Goal: Task Accomplishment & Management: Complete application form

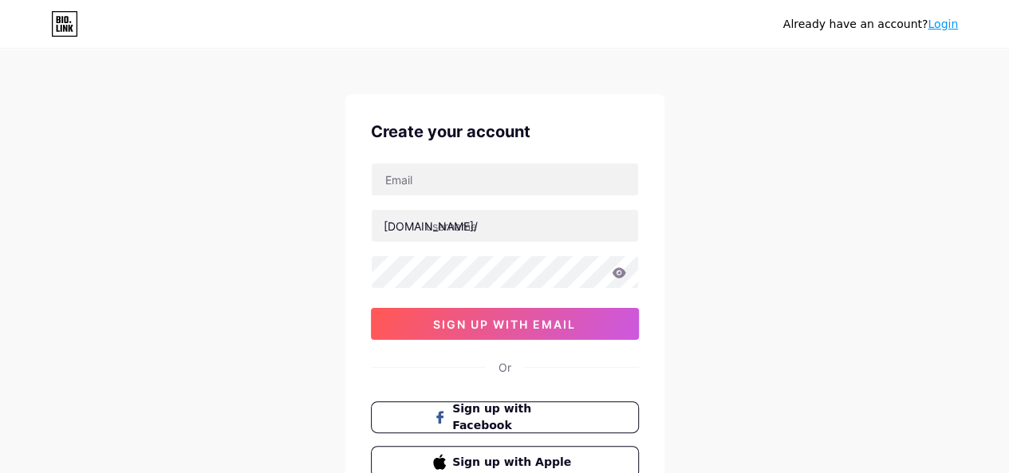
scroll to position [2, 0]
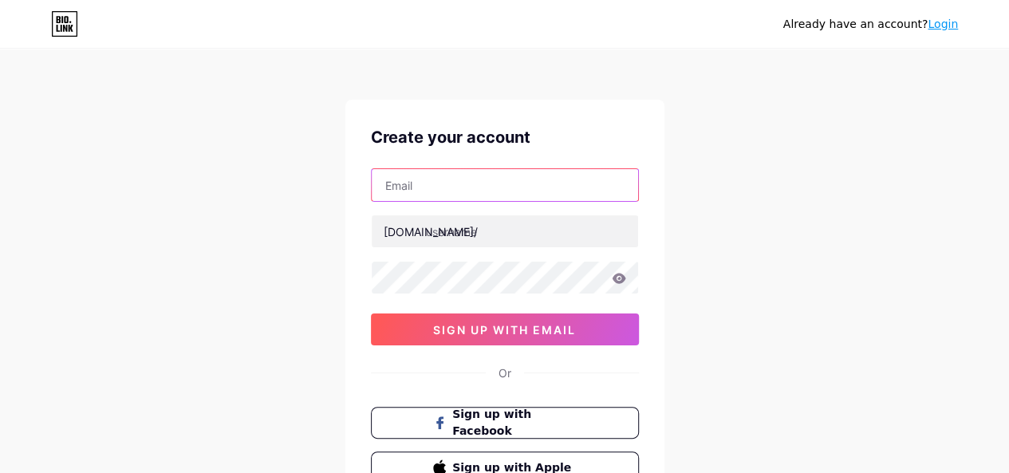
click at [442, 173] on input "text" at bounding box center [505, 185] width 266 height 32
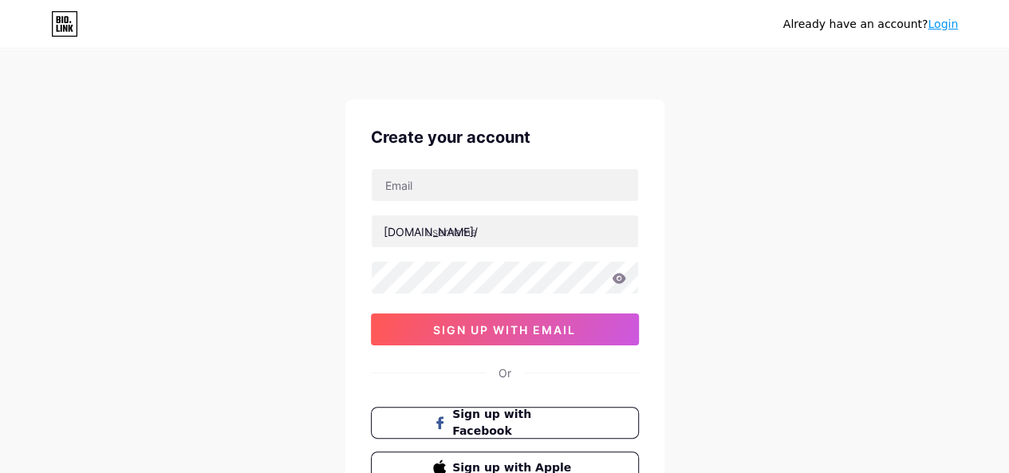
click at [198, 222] on div "Already have an account? Login Create your account [DOMAIN_NAME]/ 0cAFcWeA6JWRR…" at bounding box center [504, 303] width 1009 height 610
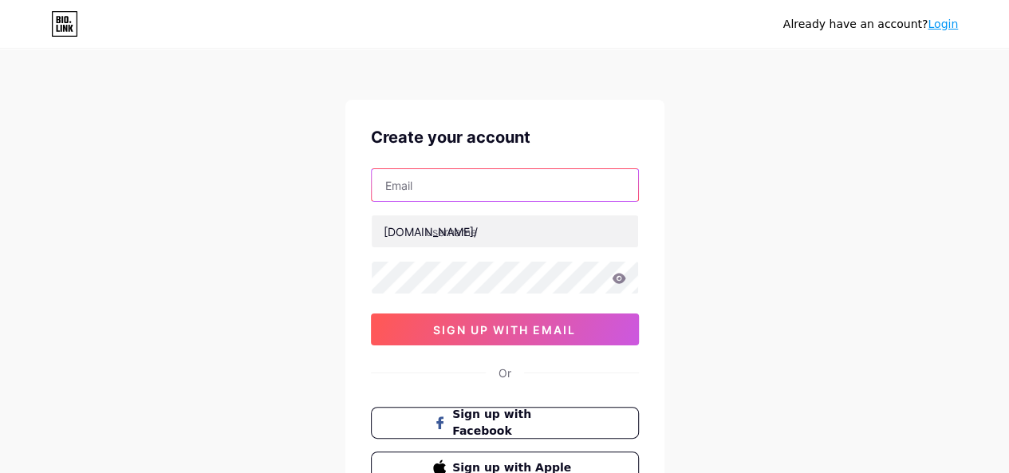
click at [496, 187] on input "text" at bounding box center [505, 185] width 266 height 32
type input "[EMAIL_ADDRESS][DOMAIN_NAME]"
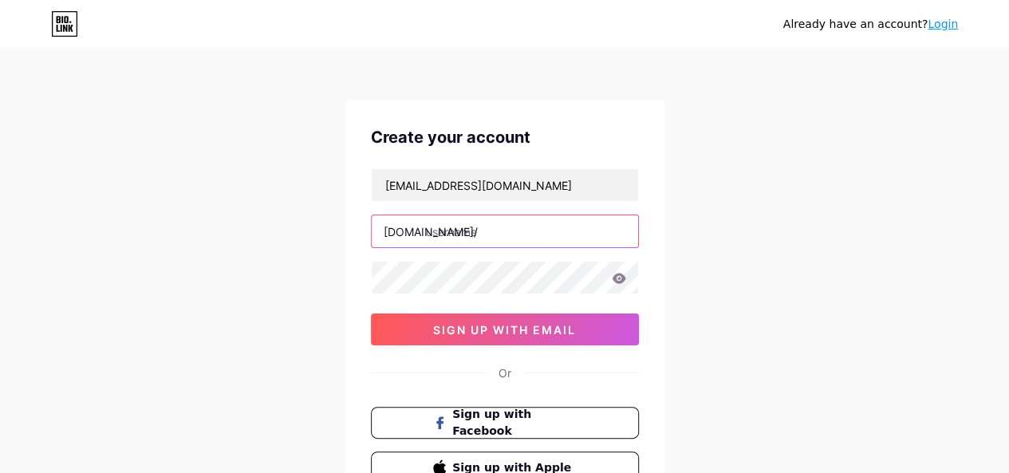
click at [470, 235] on input "text" at bounding box center [505, 231] width 266 height 32
type input "indiasatta"
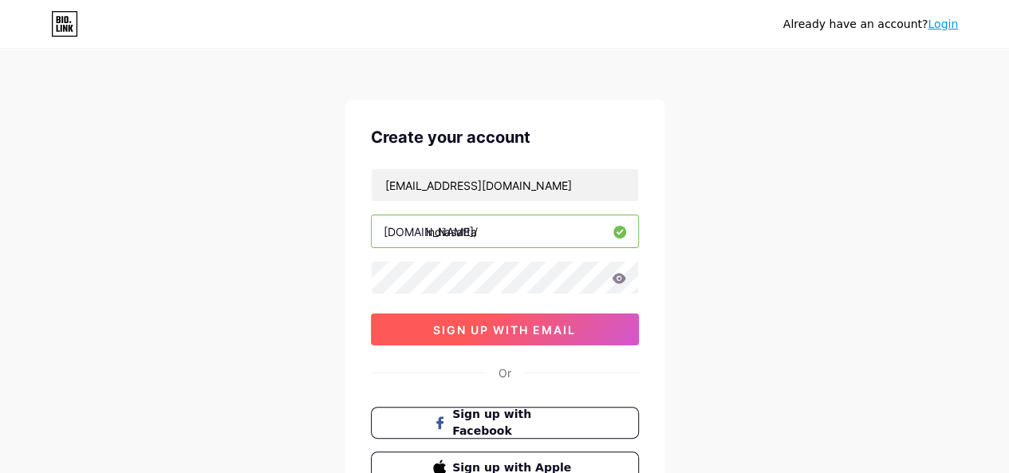
click at [483, 323] on span "sign up with email" at bounding box center [504, 330] width 143 height 14
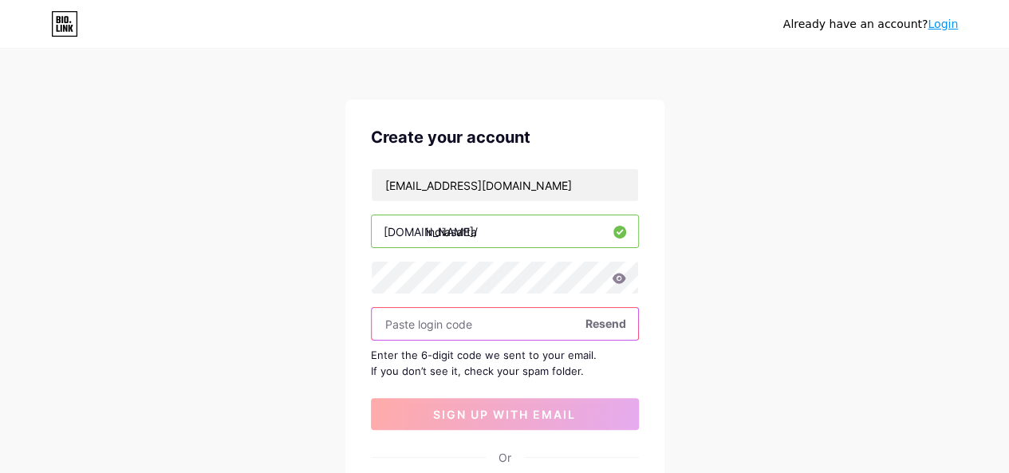
click at [476, 321] on input "text" at bounding box center [505, 324] width 266 height 32
paste input "595713"
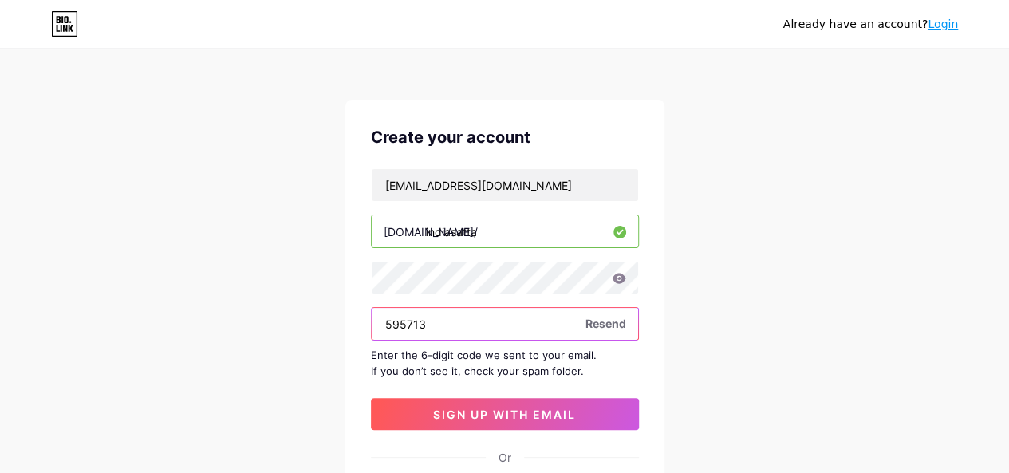
type input "595713"
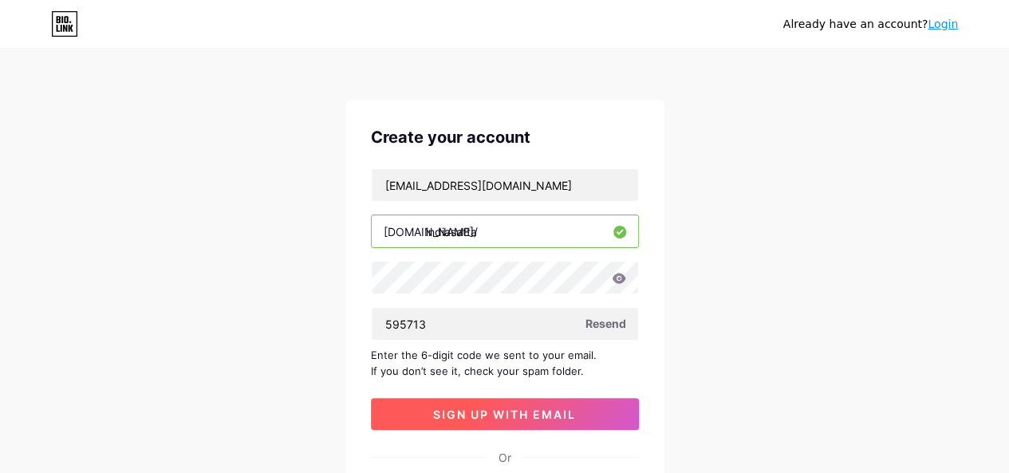
click at [458, 418] on span "sign up with email" at bounding box center [504, 414] width 143 height 14
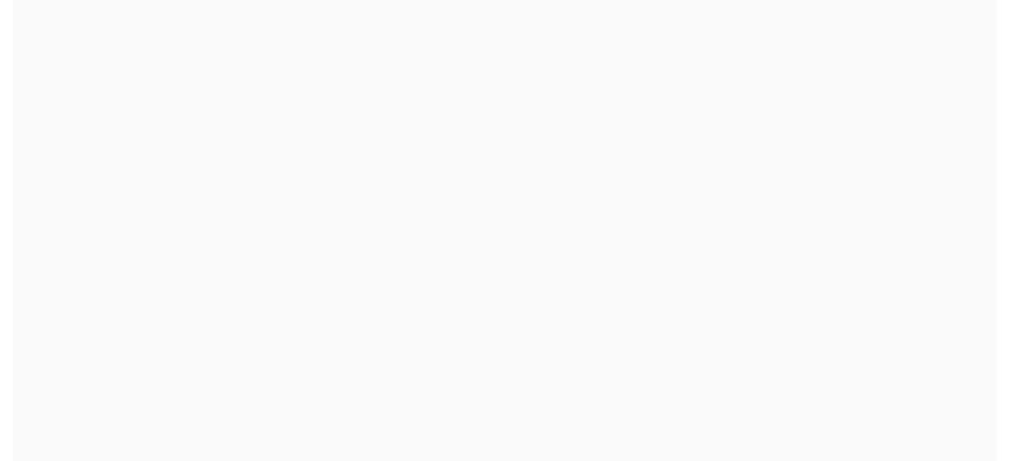
scroll to position [0, 0]
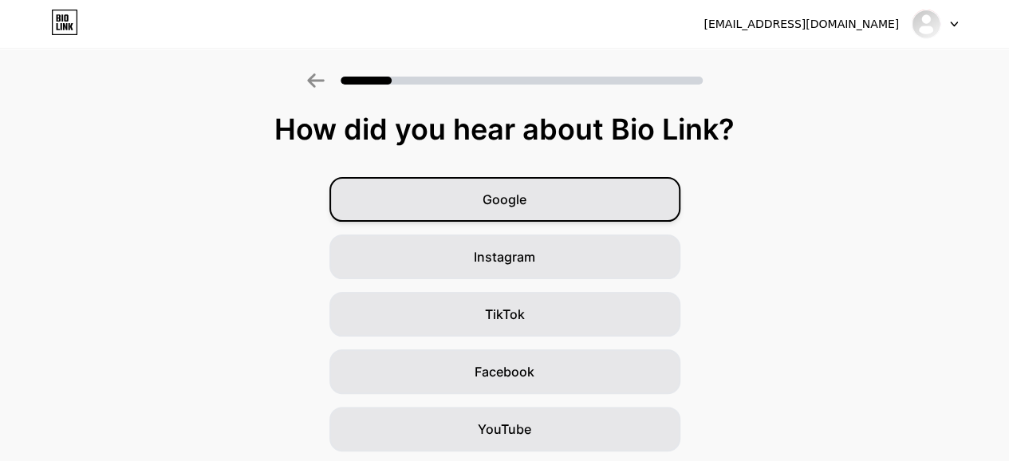
click at [480, 204] on div "Google" at bounding box center [504, 199] width 351 height 45
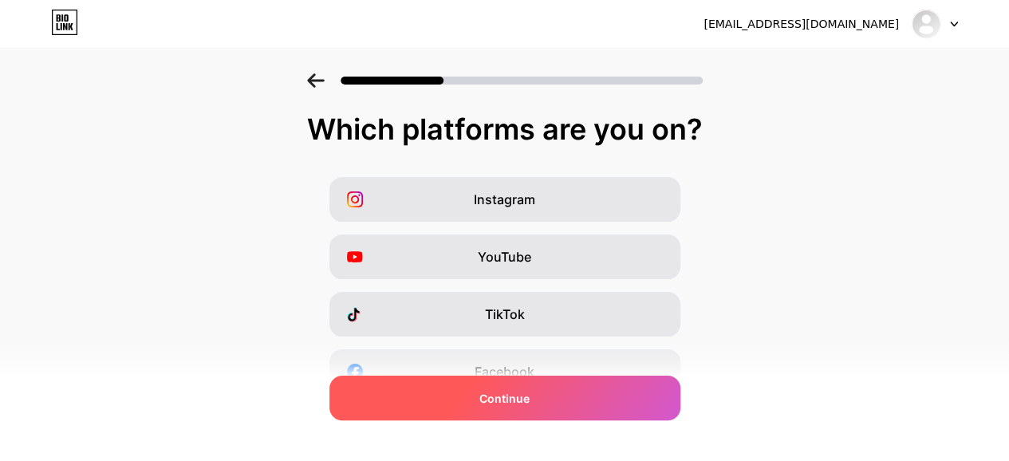
drag, startPoint x: 516, startPoint y: 395, endPoint x: 526, endPoint y: 393, distance: 10.6
click at [516, 395] on span "Continue" at bounding box center [504, 398] width 50 height 17
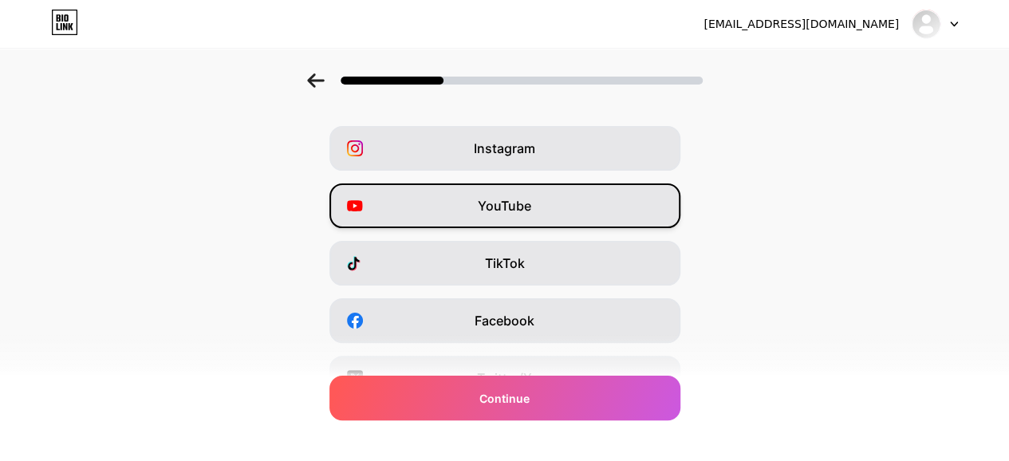
scroll to position [132, 0]
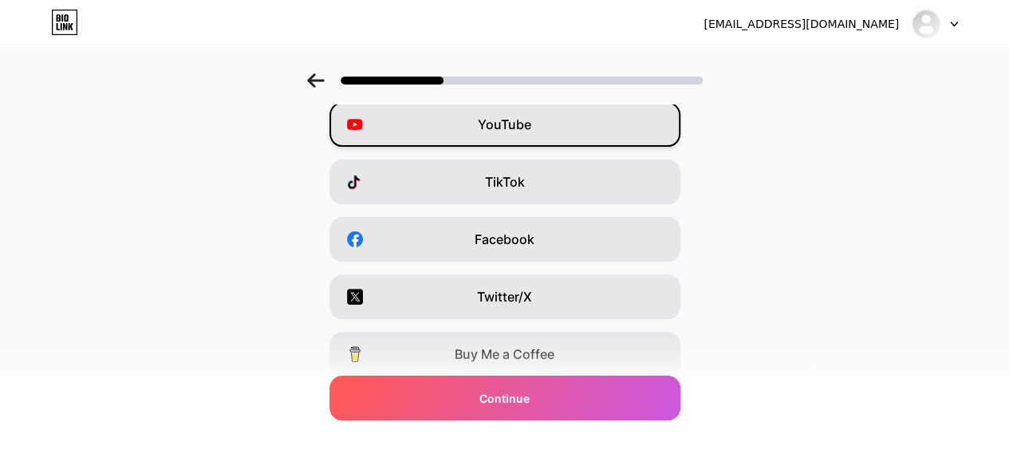
click at [505, 125] on span "YouTube" at bounding box center [504, 124] width 53 height 19
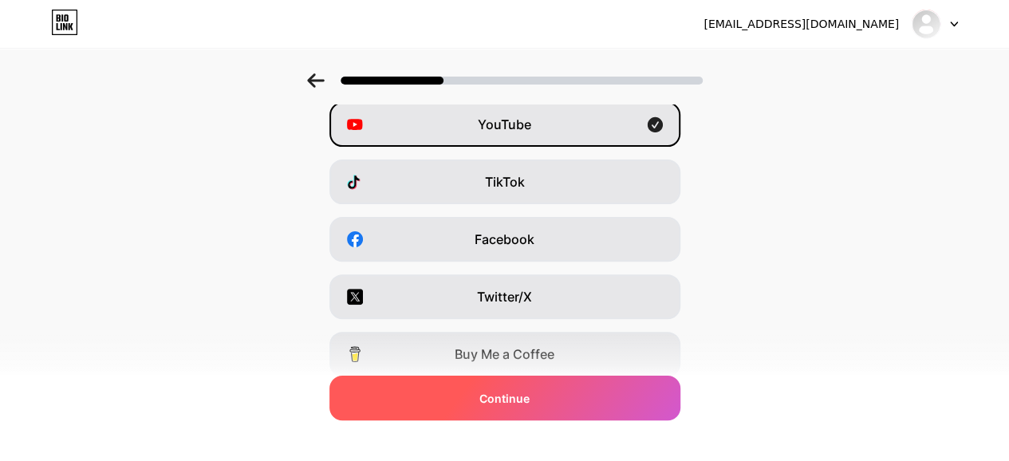
click at [484, 400] on div "Continue" at bounding box center [504, 398] width 351 height 45
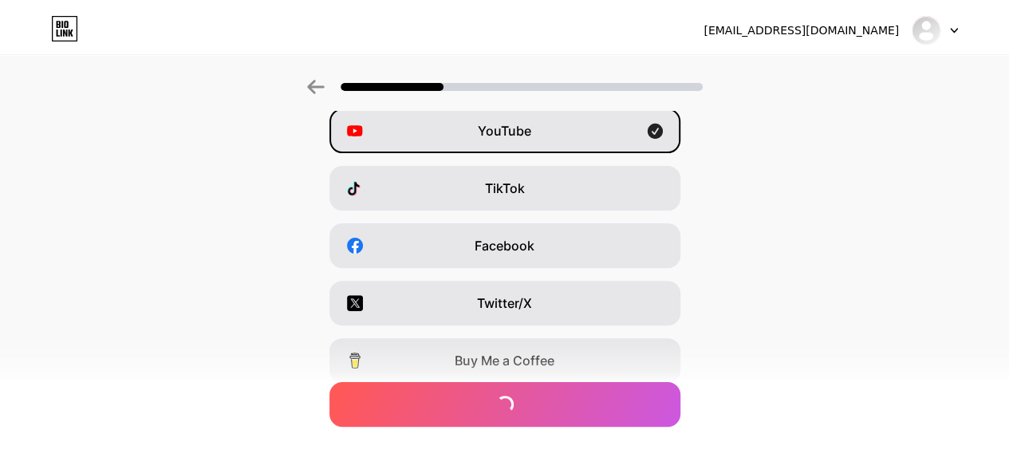
scroll to position [0, 0]
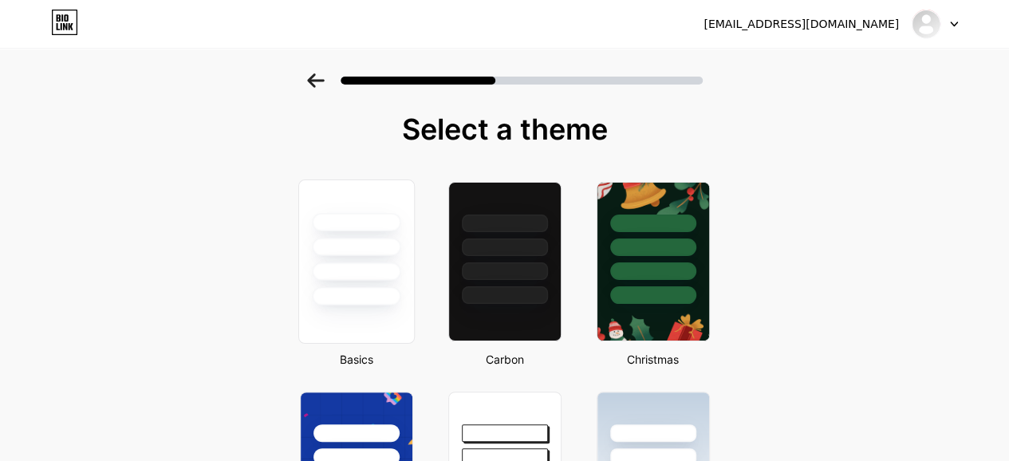
click at [347, 248] on div at bounding box center [356, 247] width 89 height 18
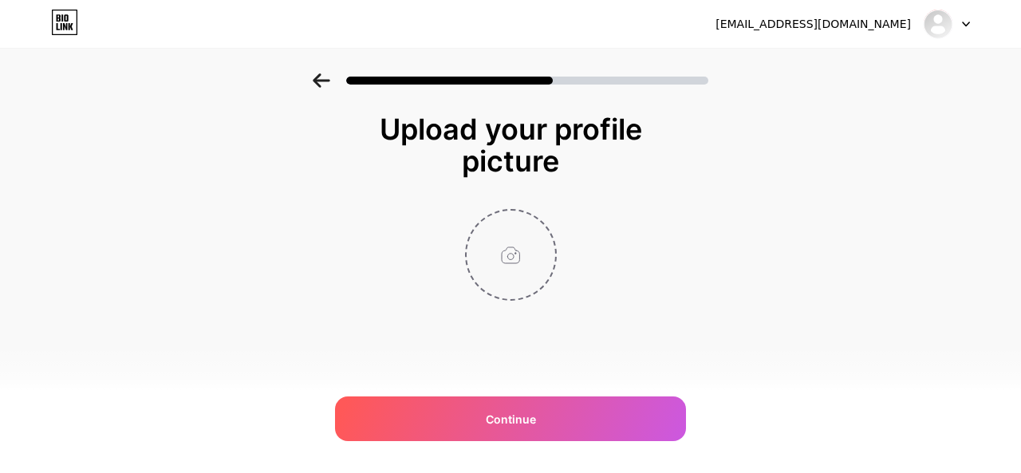
click at [510, 254] on input "file" at bounding box center [510, 255] width 89 height 89
type input "C:\fakepath\Untitled design.png"
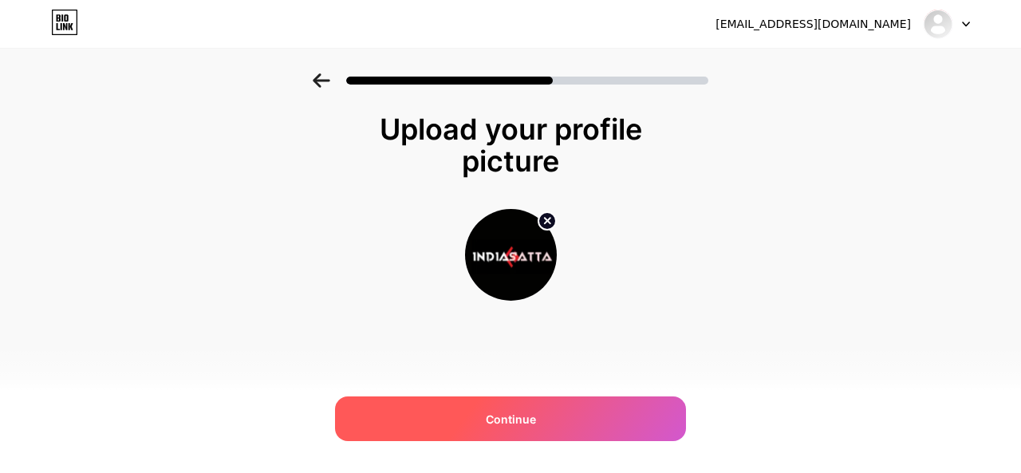
click at [503, 413] on span "Continue" at bounding box center [511, 419] width 50 height 17
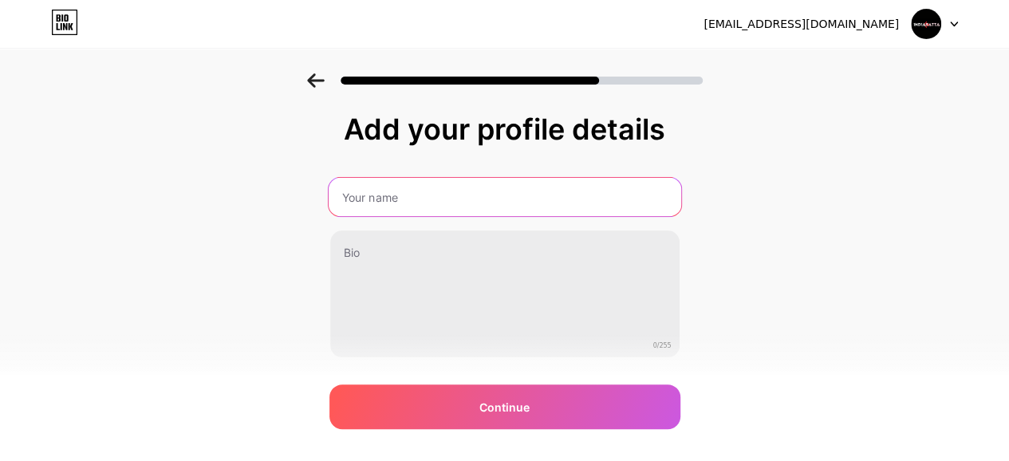
click at [421, 210] on input "text" at bounding box center [504, 197] width 352 height 38
type input "Indiasatta"
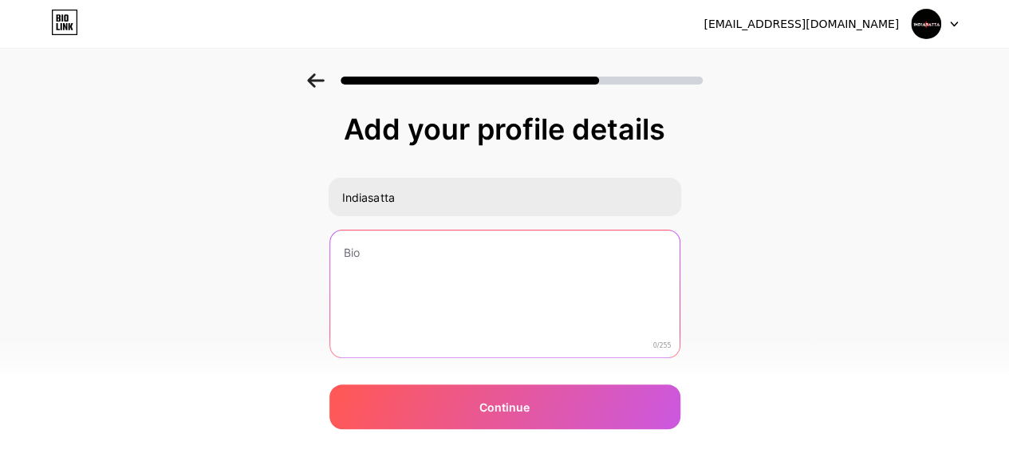
click at [397, 277] on textarea at bounding box center [504, 294] width 349 height 128
paste textarea "[DOMAIN_NAME] is an online platform dedicated to Satta Matka results, charts, a…"
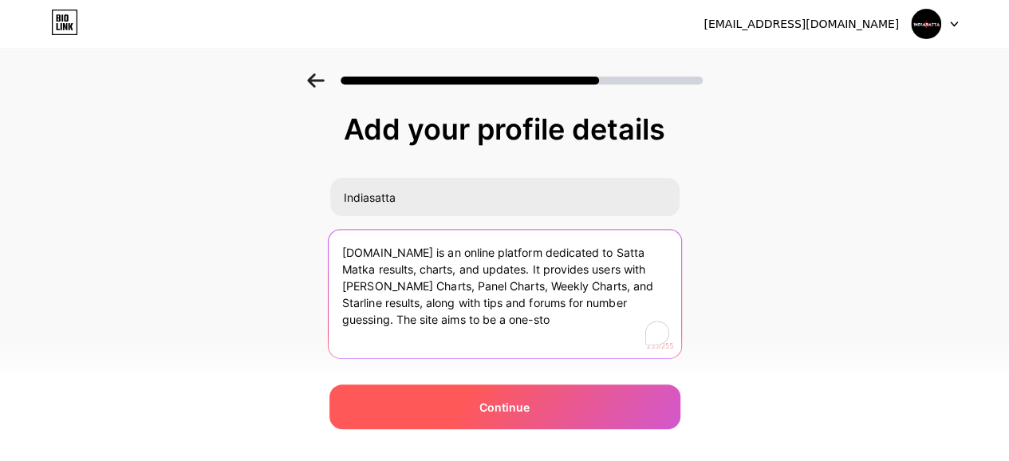
type textarea "[DOMAIN_NAME] is an online platform dedicated to Satta Matka results, charts, a…"
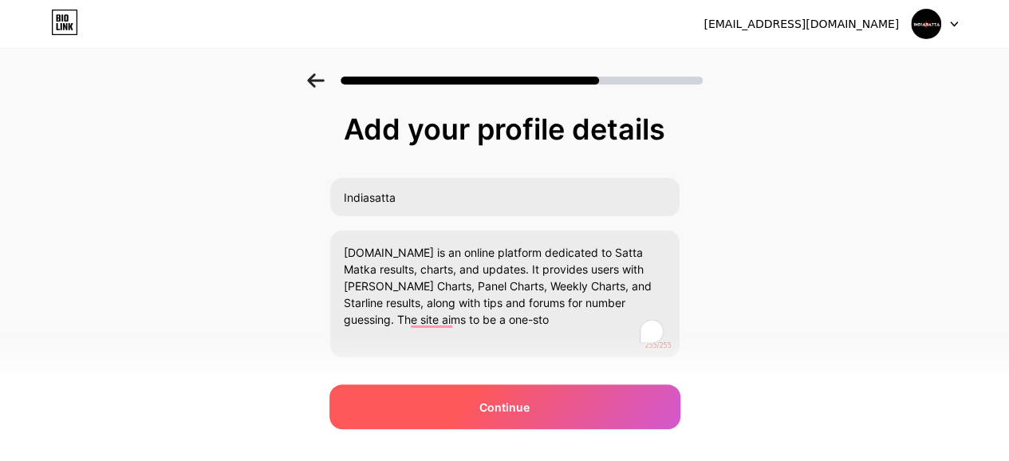
click at [498, 427] on div "Continue" at bounding box center [504, 406] width 351 height 45
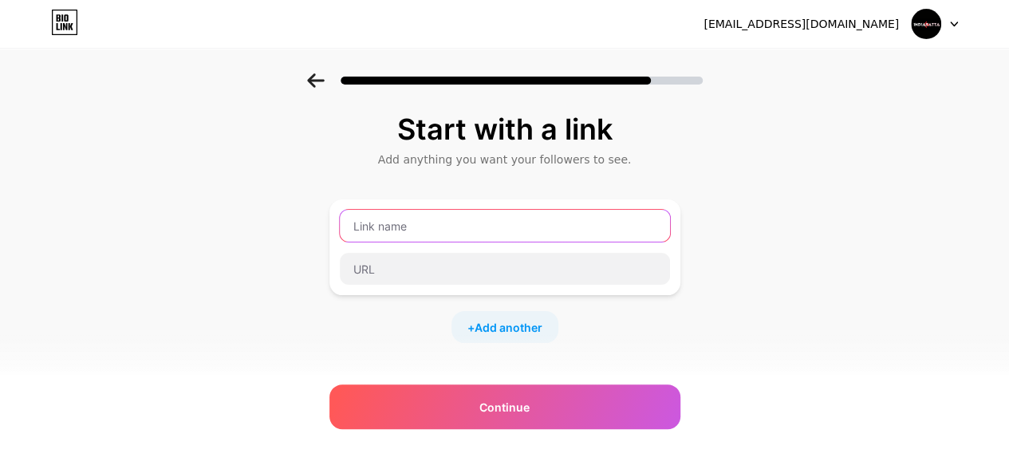
click at [397, 218] on input "text" at bounding box center [505, 226] width 330 height 32
type input "website"
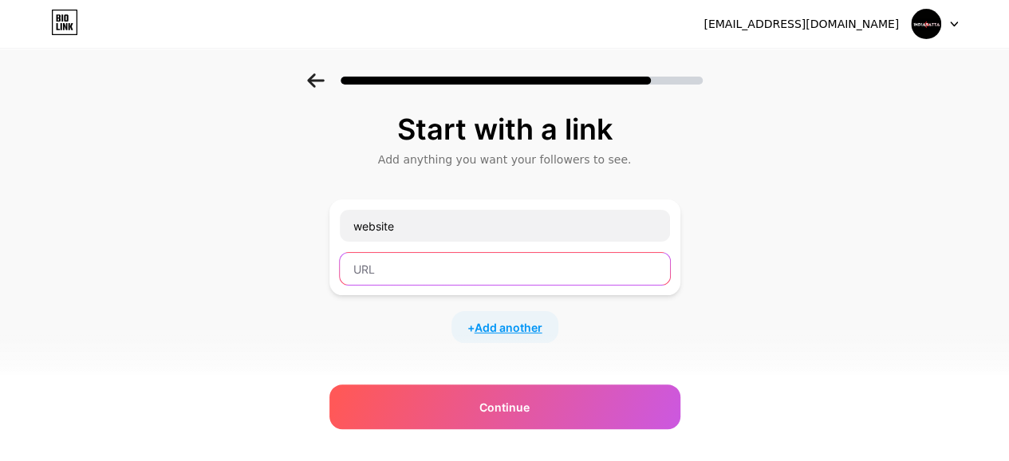
paste input "[URL][DOMAIN_NAME]"
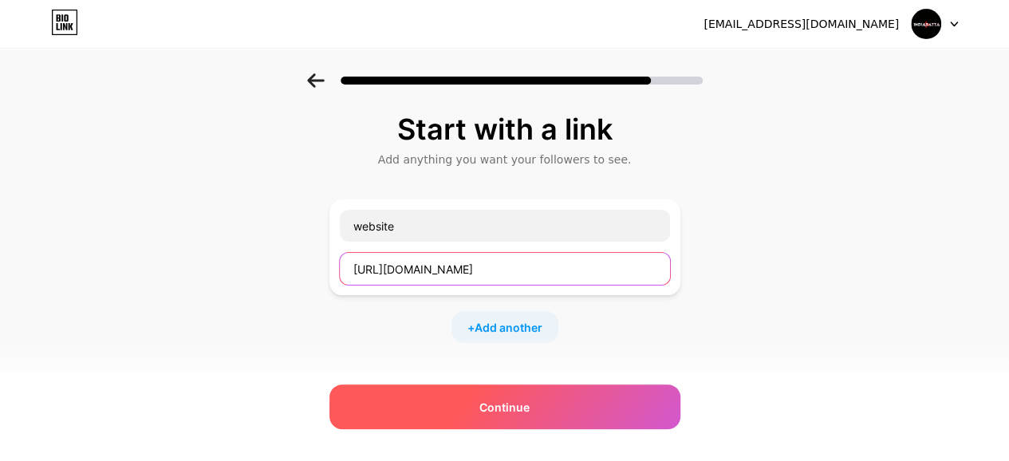
type input "[URL][DOMAIN_NAME]"
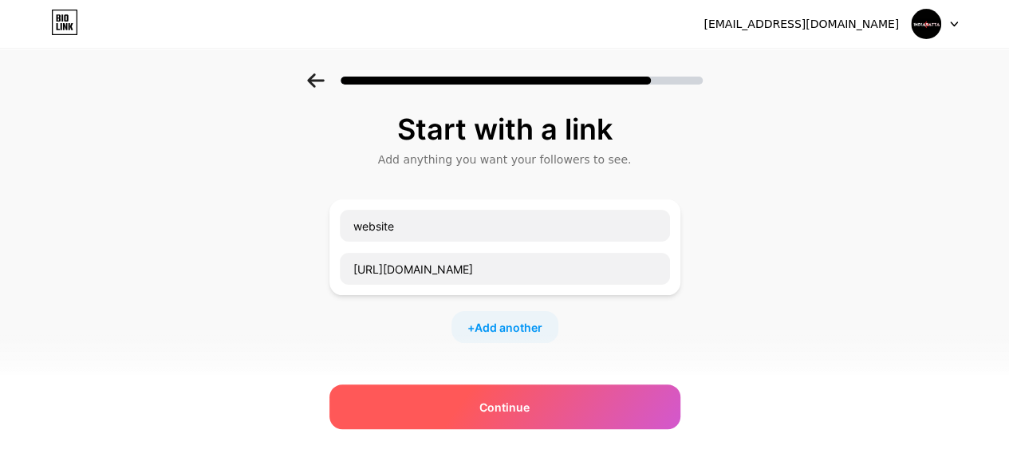
click at [470, 408] on div "Continue" at bounding box center [504, 406] width 351 height 45
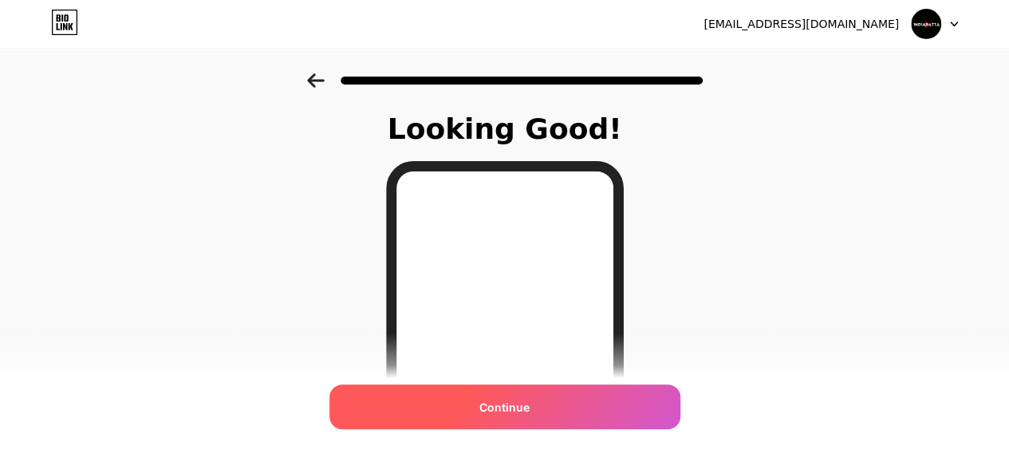
click at [480, 407] on div "Continue" at bounding box center [504, 406] width 351 height 45
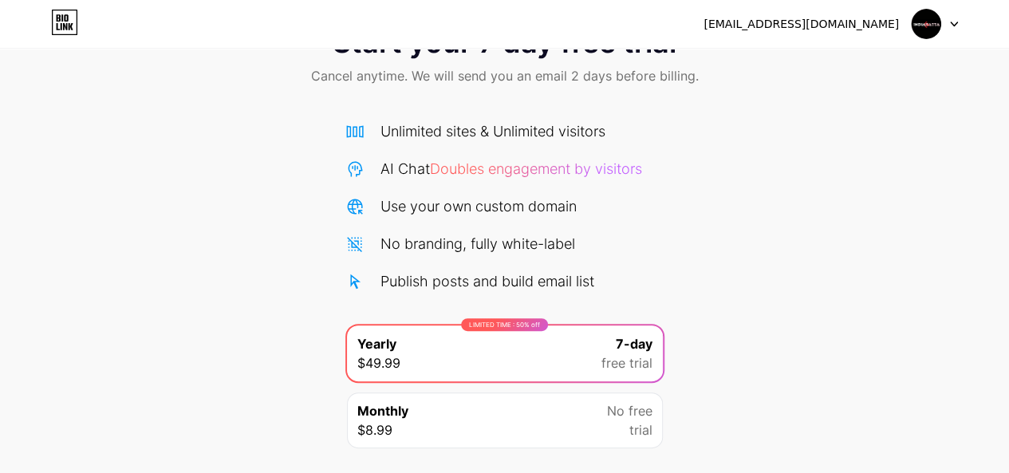
scroll to position [167, 0]
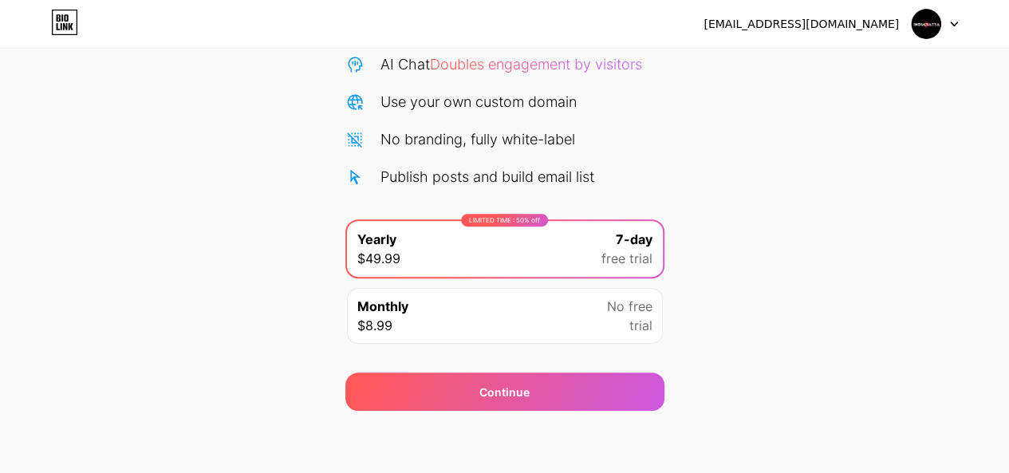
click at [931, 28] on img at bounding box center [926, 24] width 30 height 30
drag, startPoint x: 668, startPoint y: 197, endPoint x: 474, endPoint y: 93, distance: 219.7
click at [667, 197] on div "Start your 7 day free trial Cancel anytime. We will send you an email 2 days be…" at bounding box center [504, 158] width 1009 height 505
click at [69, 28] on icon at bounding box center [71, 26] width 5 height 7
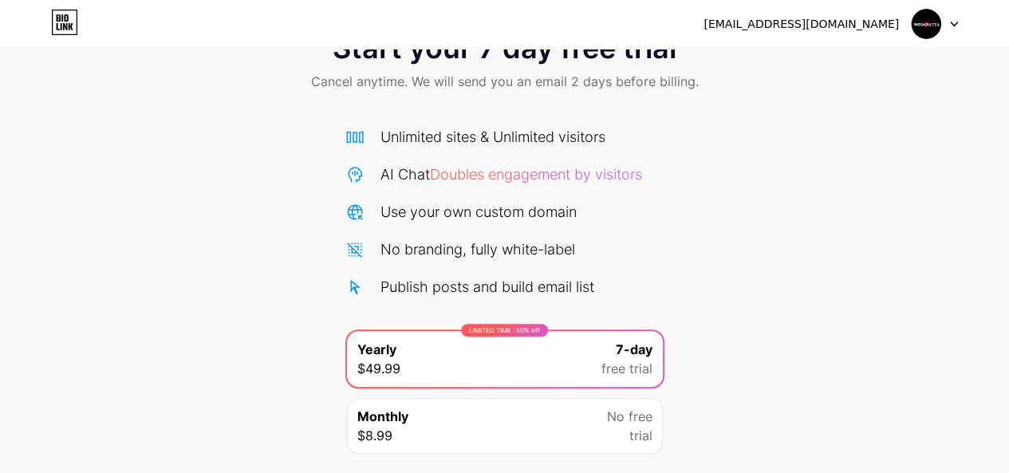
scroll to position [167, 0]
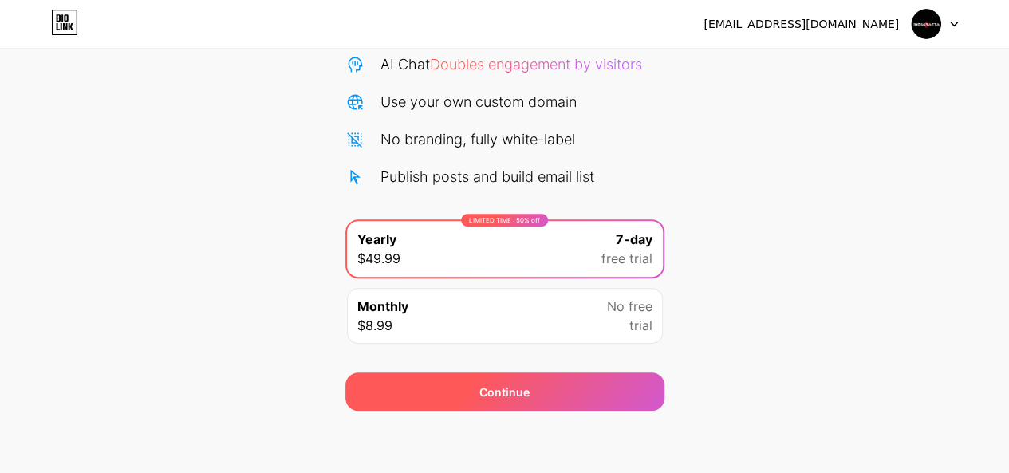
click at [494, 395] on div "Continue" at bounding box center [504, 392] width 50 height 17
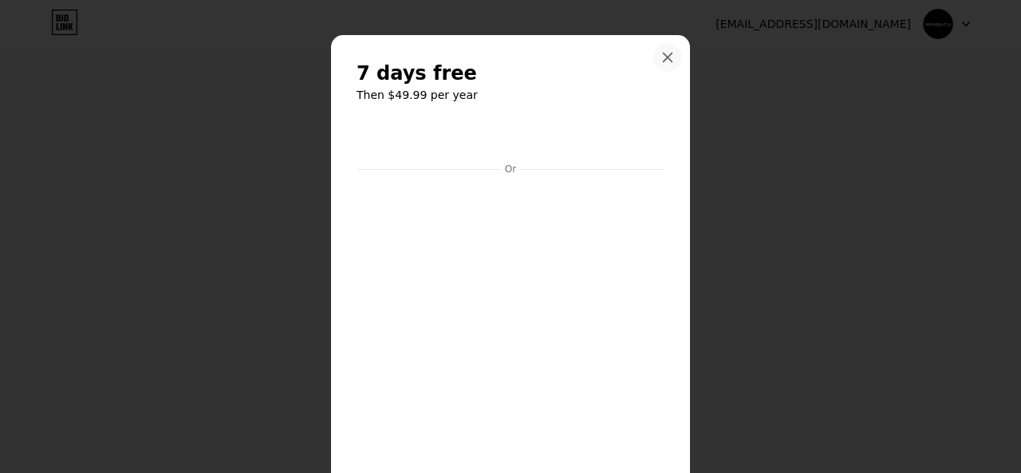
click at [661, 63] on icon at bounding box center [667, 57] width 13 height 13
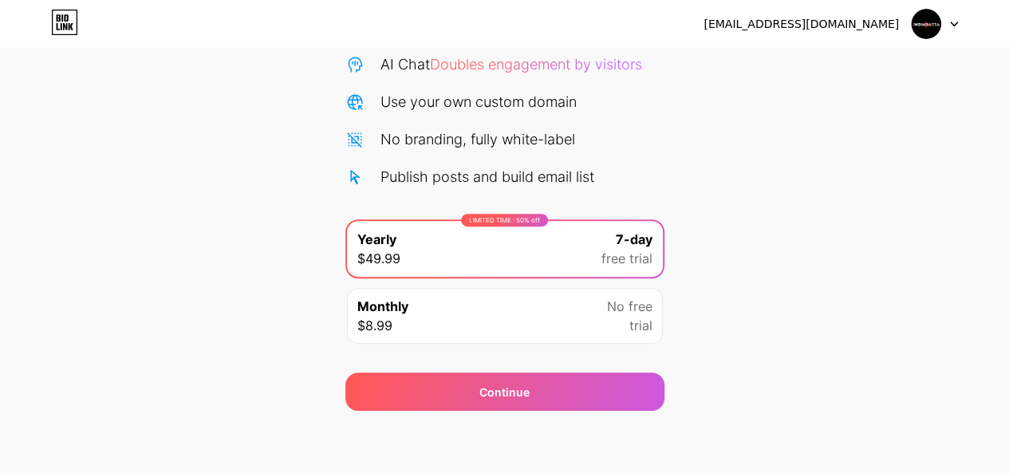
click at [946, 30] on div at bounding box center [934, 24] width 46 height 29
click at [864, 23] on div "[EMAIL_ADDRESS][DOMAIN_NAME]" at bounding box center [800, 24] width 195 height 17
